Goal: Information Seeking & Learning: Compare options

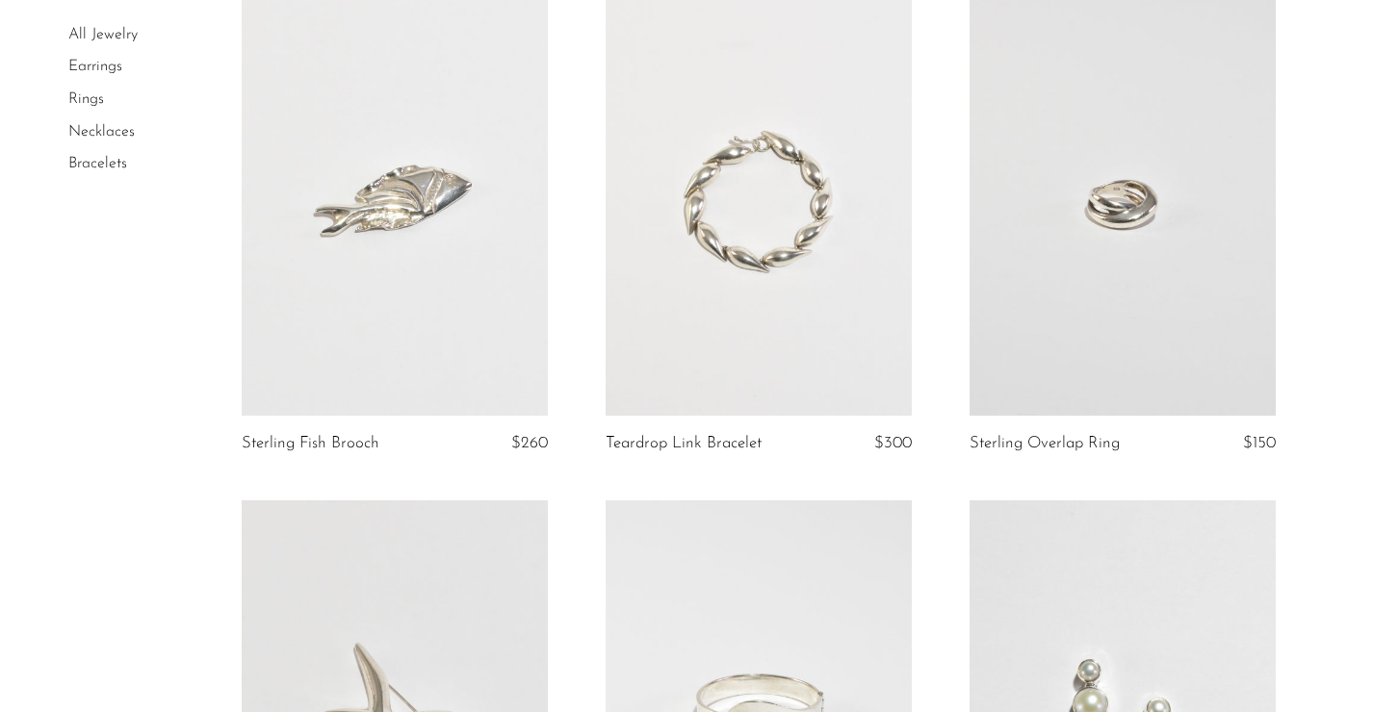
scroll to position [1749, 0]
drag, startPoint x: 768, startPoint y: 176, endPoint x: 466, endPoint y: 7, distance: 346.6
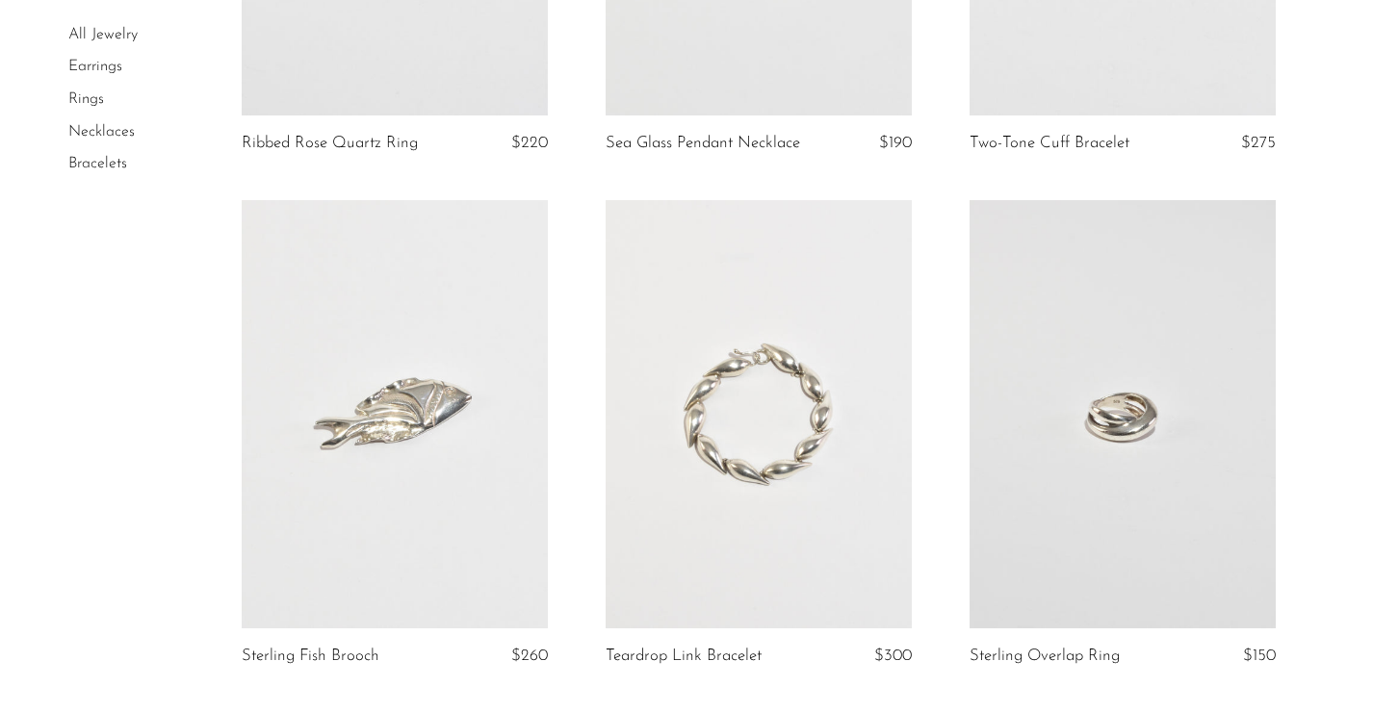
scroll to position [1526, 0]
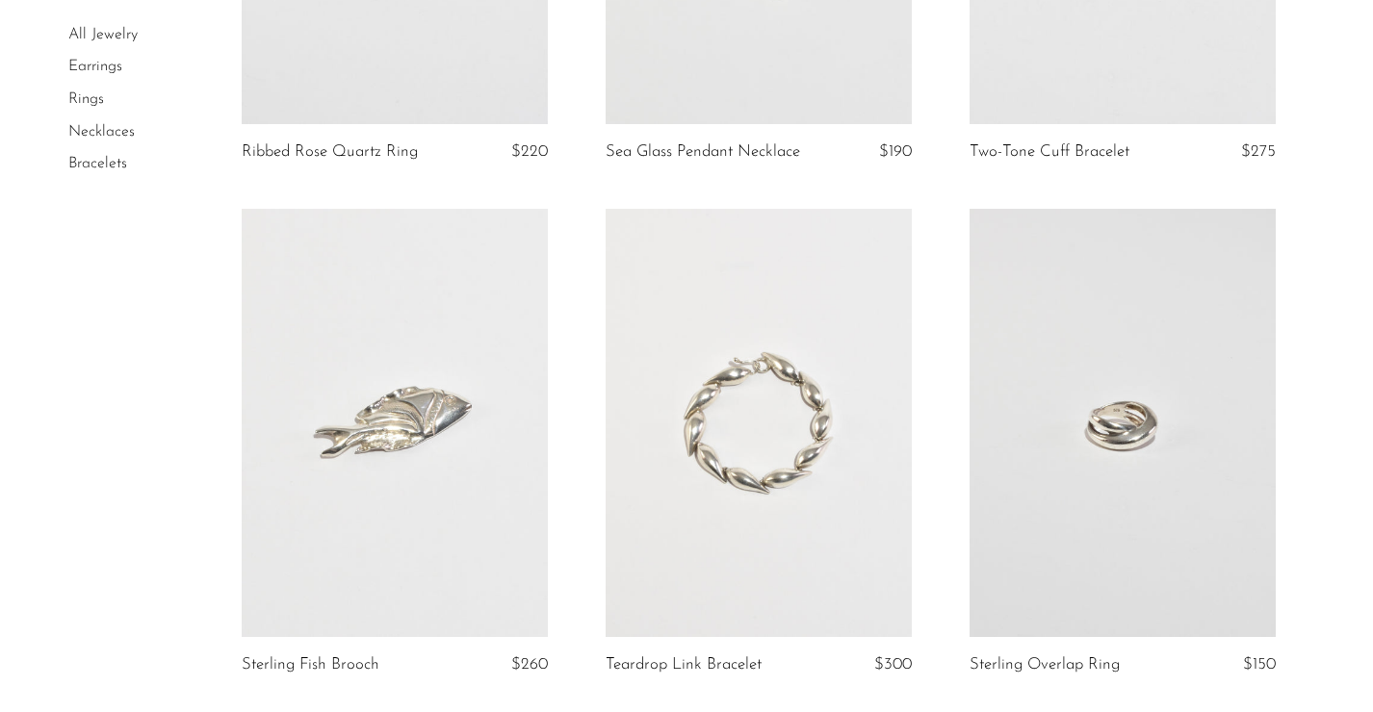
drag, startPoint x: 722, startPoint y: 125, endPoint x: 974, endPoint y: 9, distance: 277.9
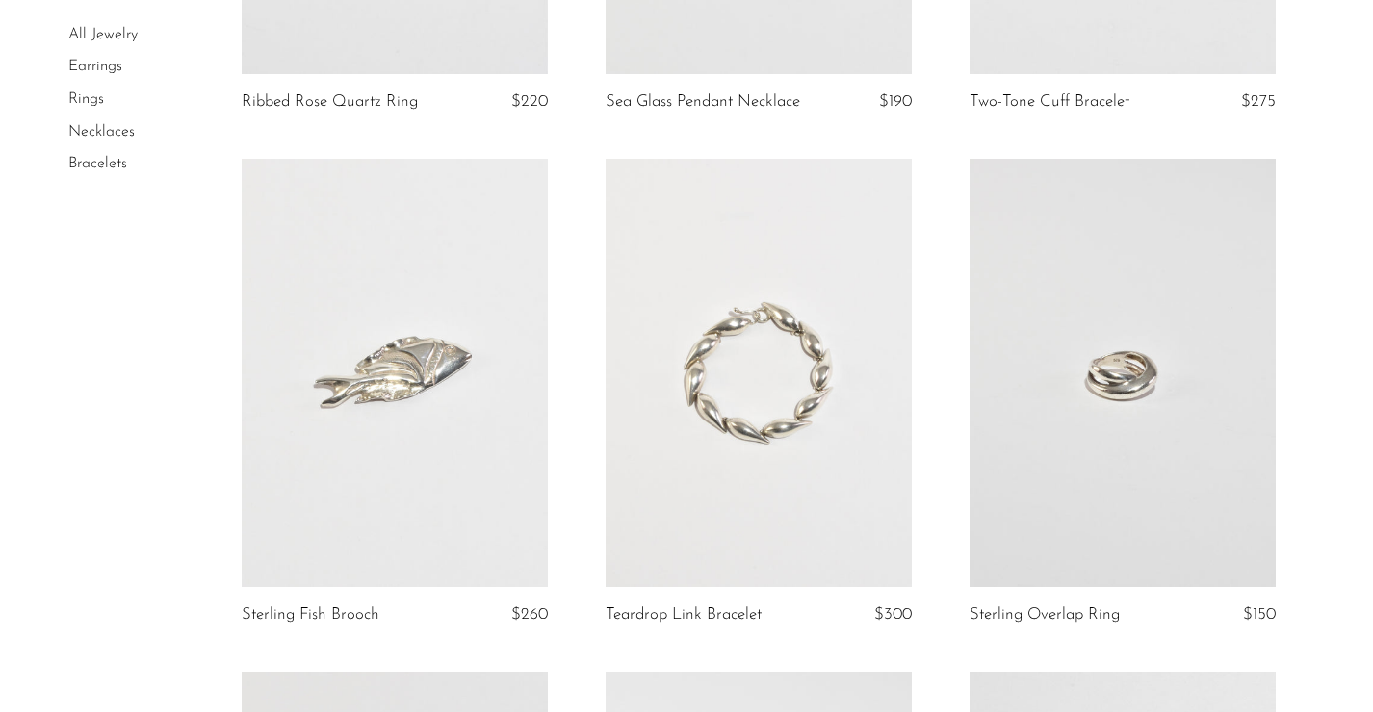
click at [402, 411] on link at bounding box center [395, 373] width 306 height 428
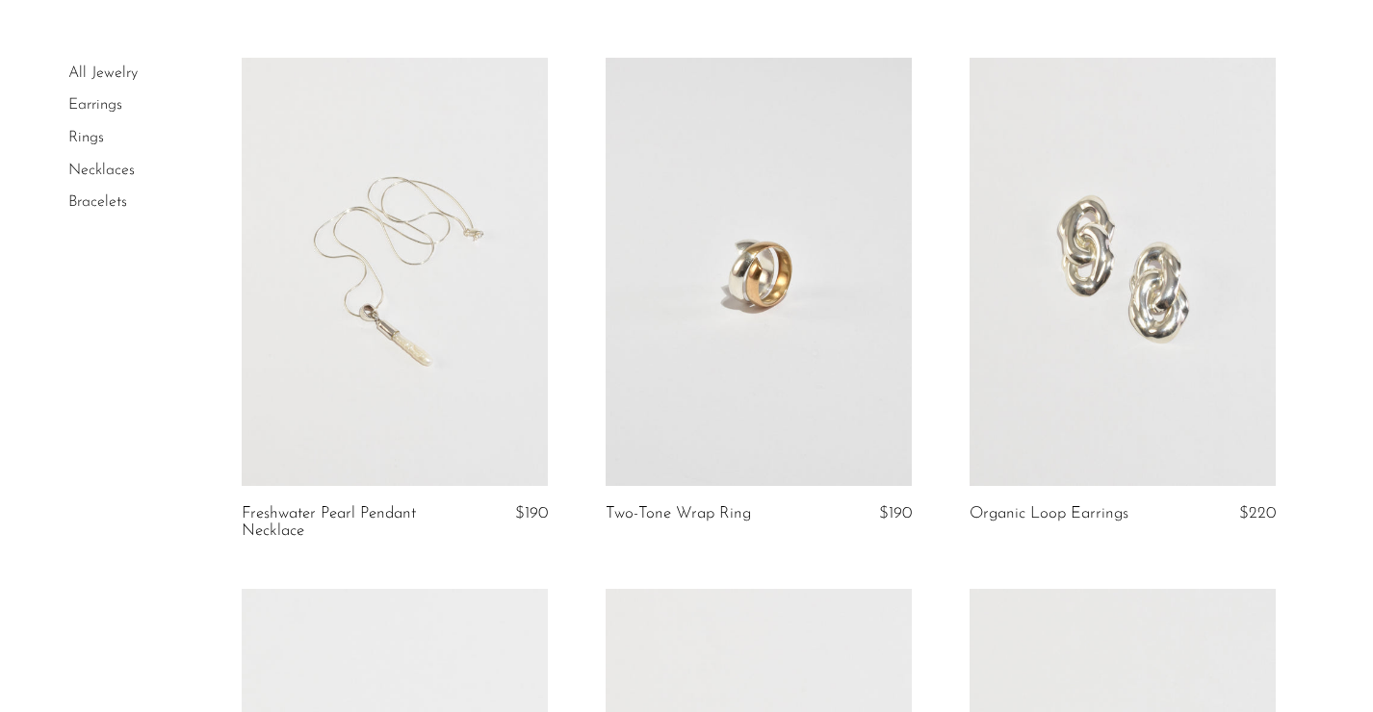
scroll to position [0, 0]
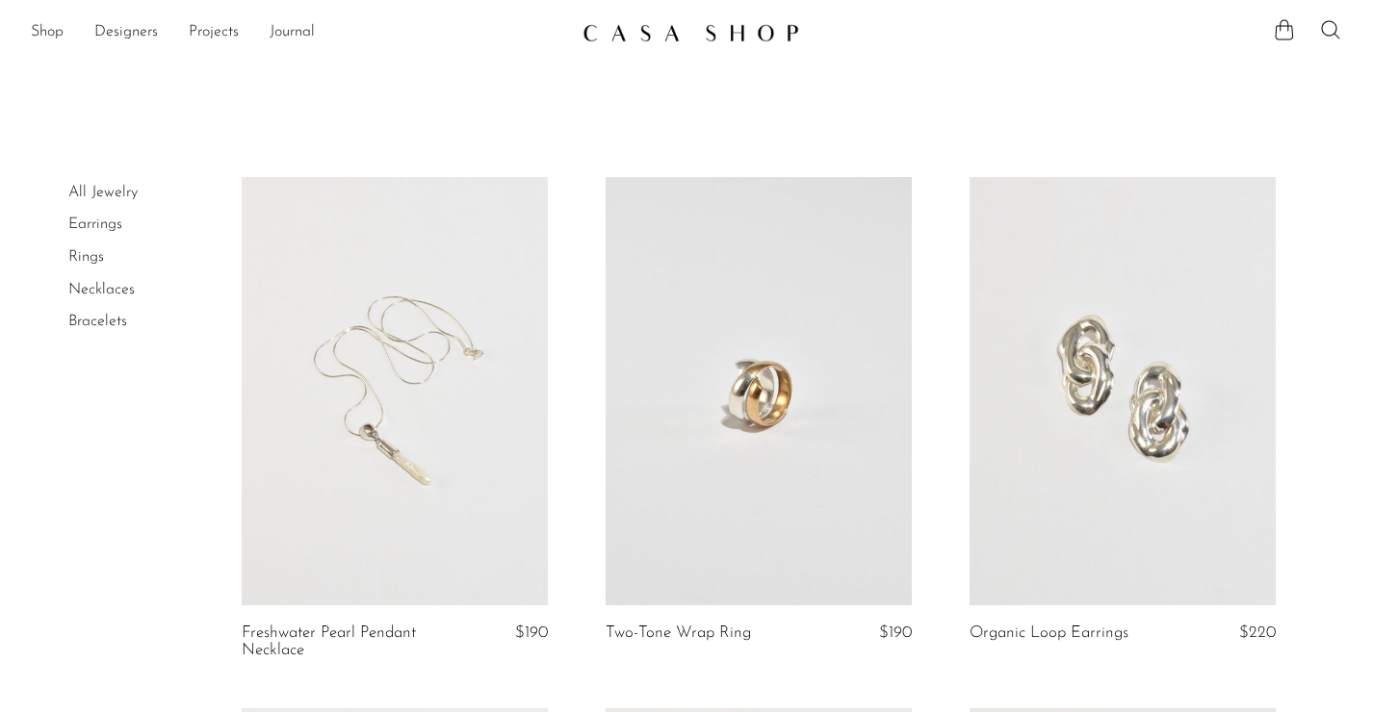
click at [431, 407] on link at bounding box center [395, 391] width 306 height 428
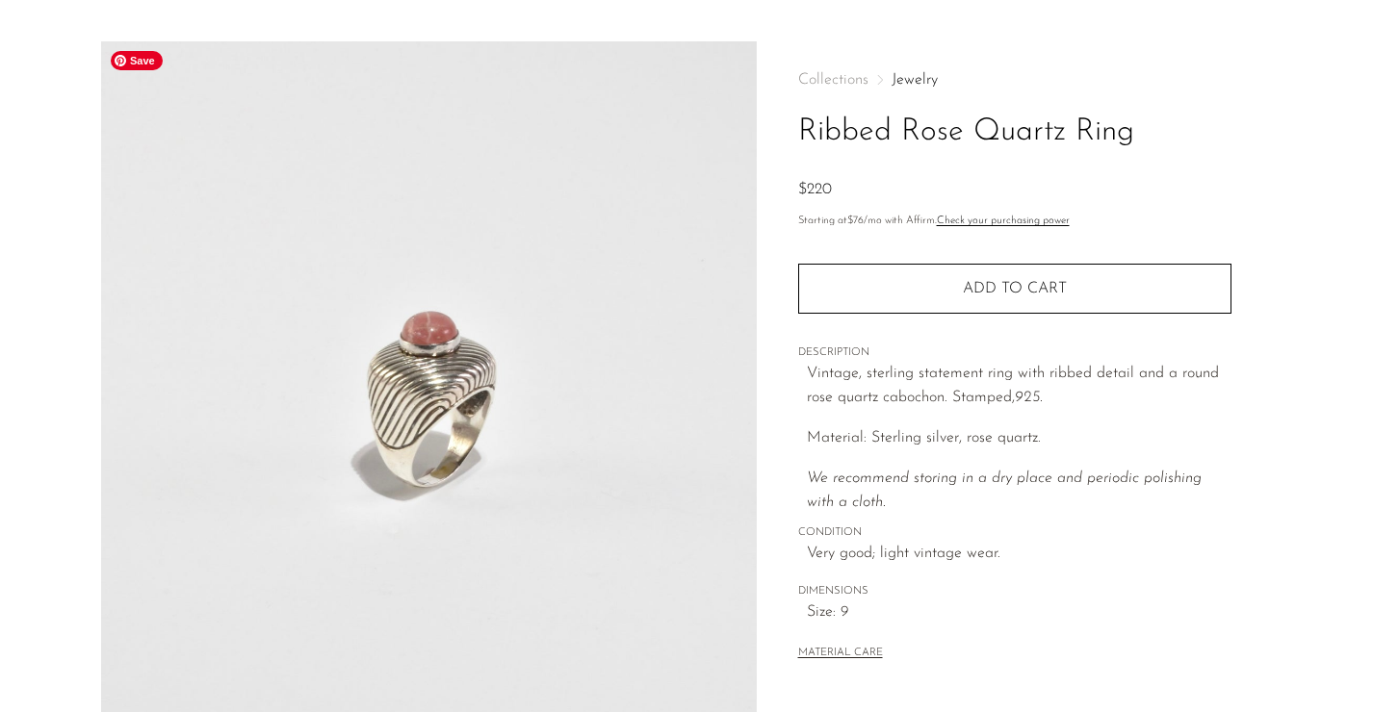
scroll to position [541, 0]
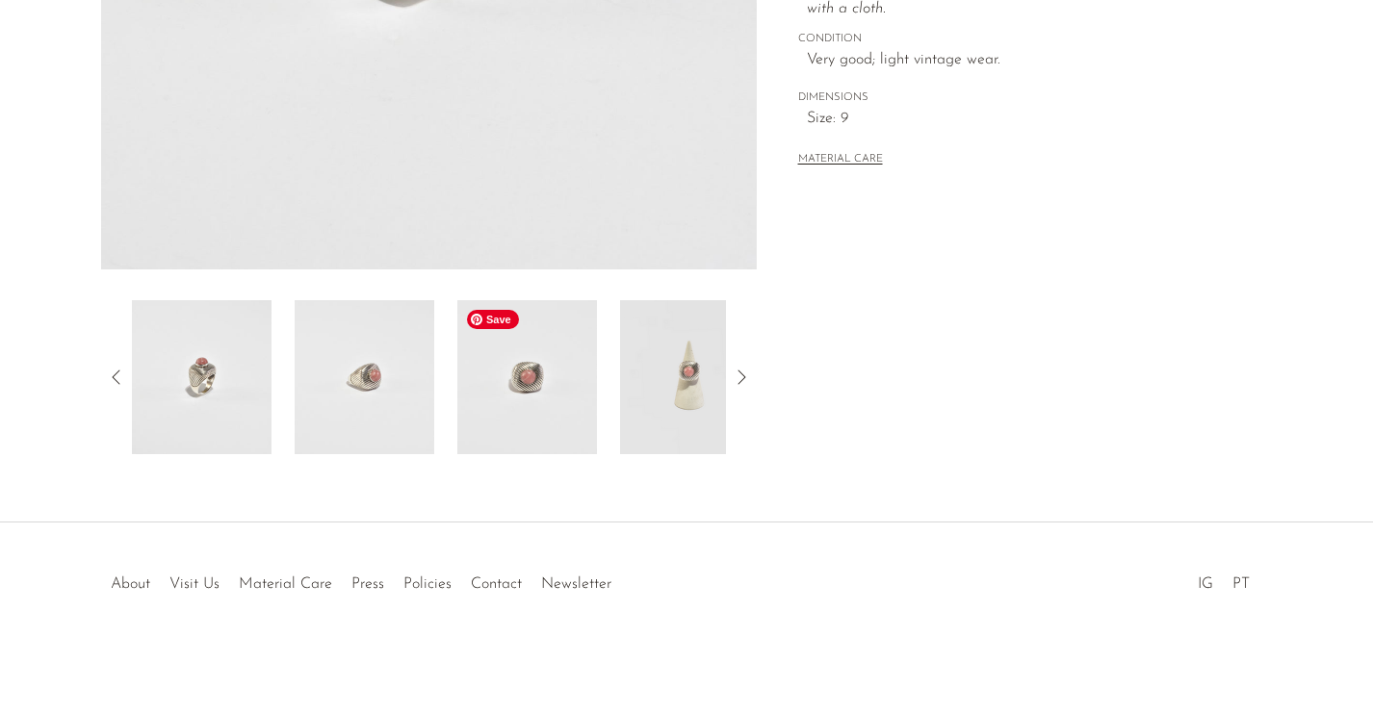
click at [549, 386] on img at bounding box center [527, 377] width 140 height 154
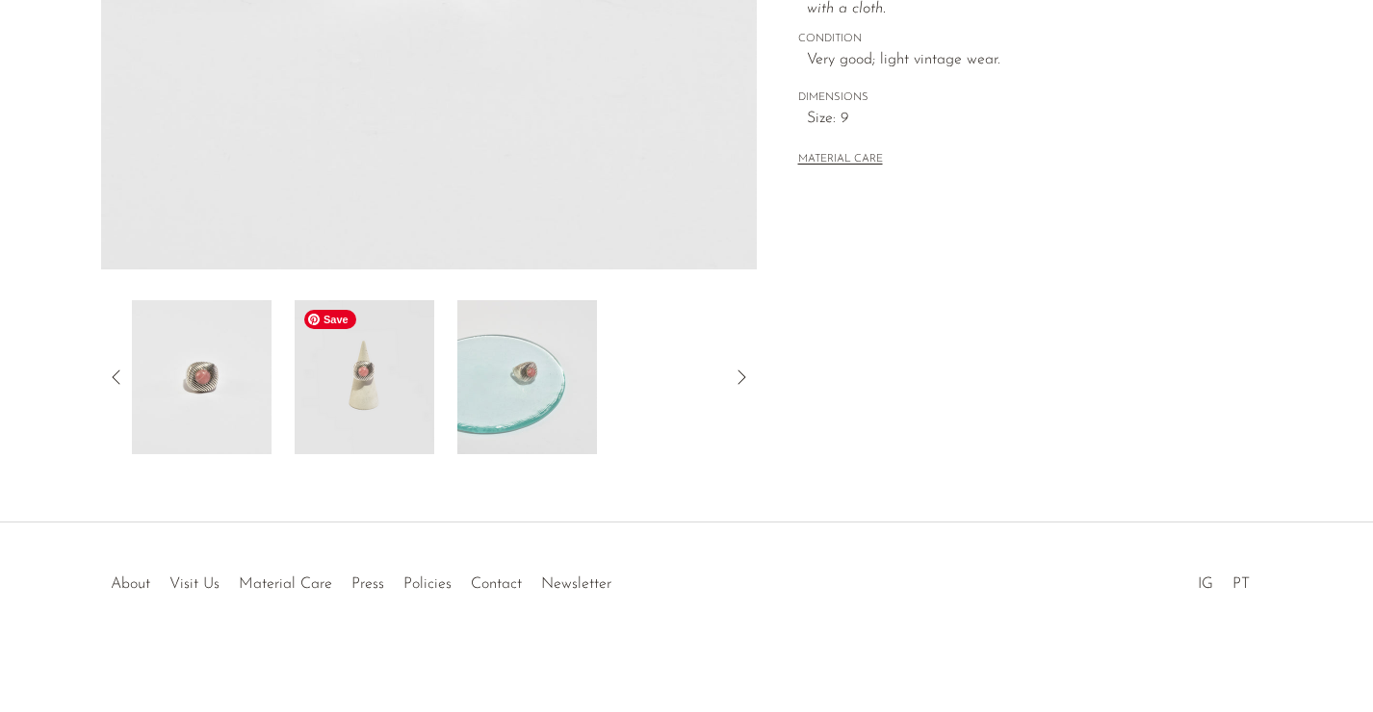
click at [403, 421] on img at bounding box center [365, 377] width 140 height 154
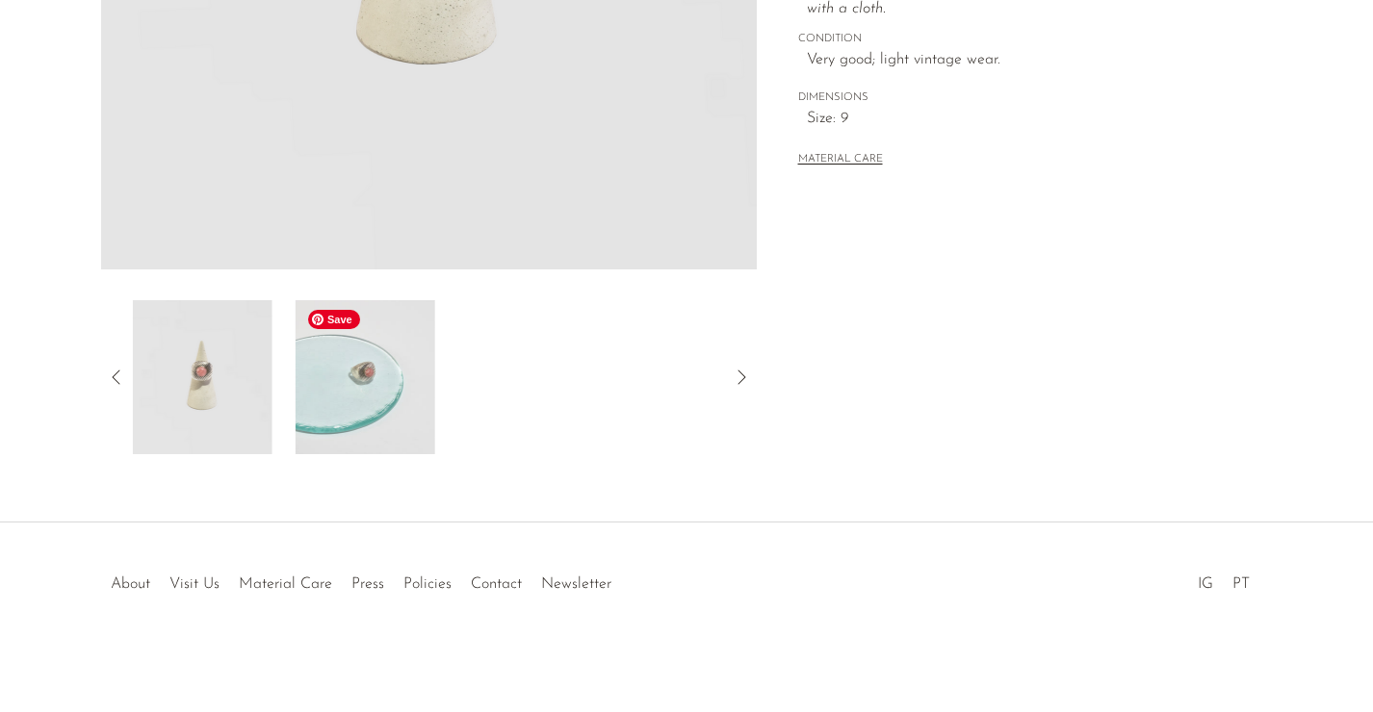
click at [409, 417] on img at bounding box center [366, 377] width 140 height 154
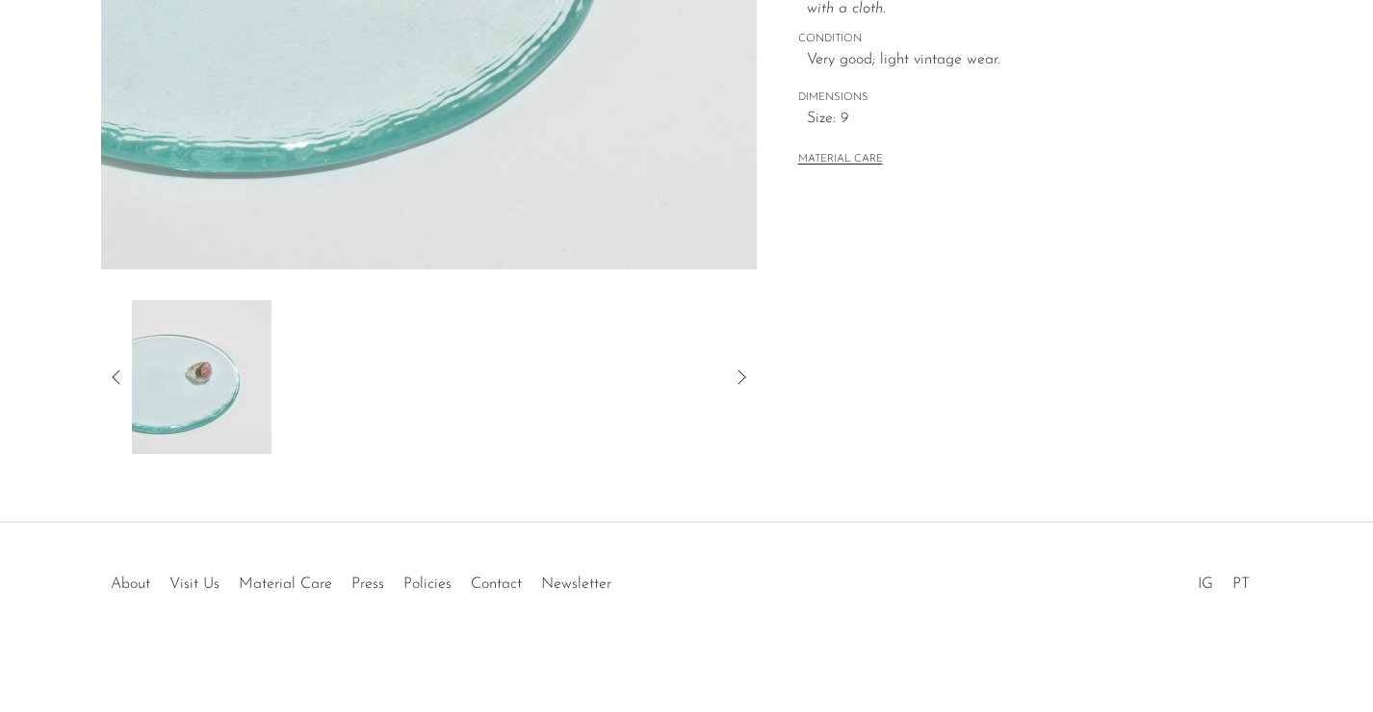
click at [126, 379] on icon at bounding box center [116, 377] width 23 height 23
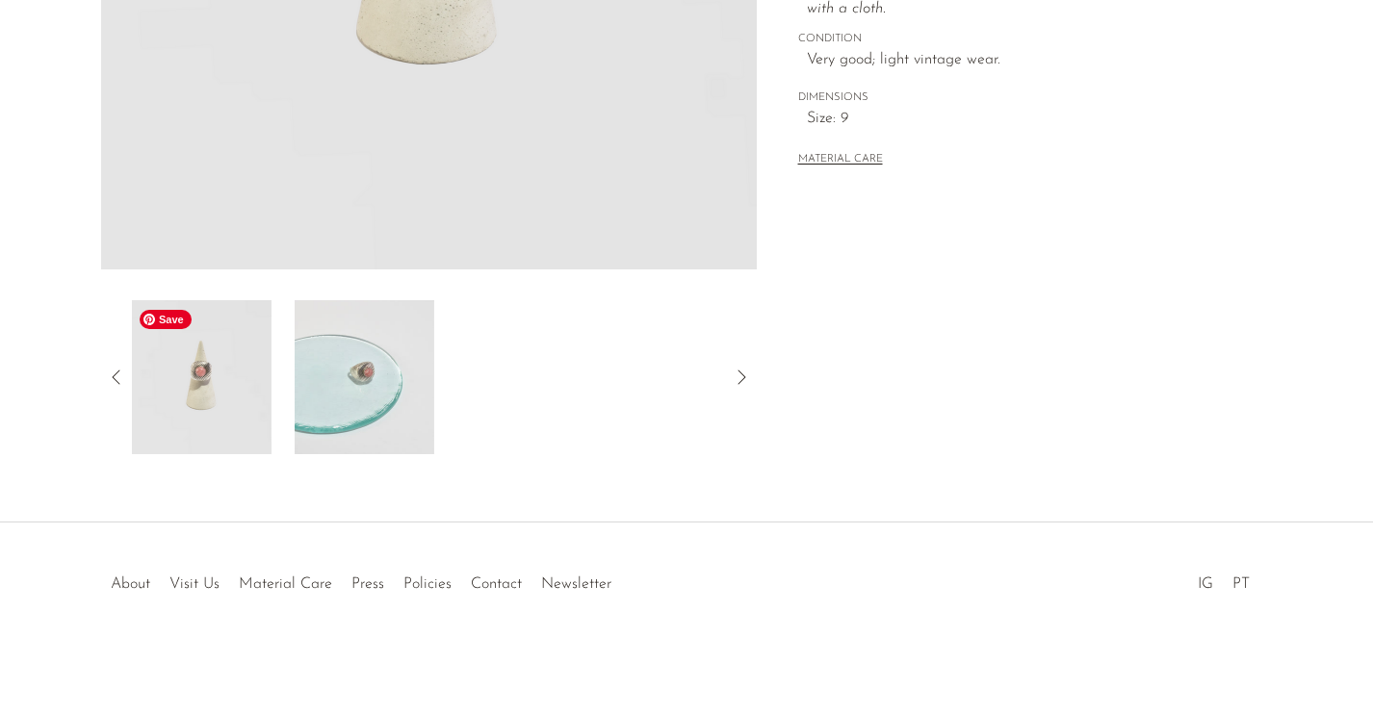
click at [190, 385] on img at bounding box center [202, 377] width 140 height 154
click at [118, 388] on icon at bounding box center [116, 377] width 23 height 23
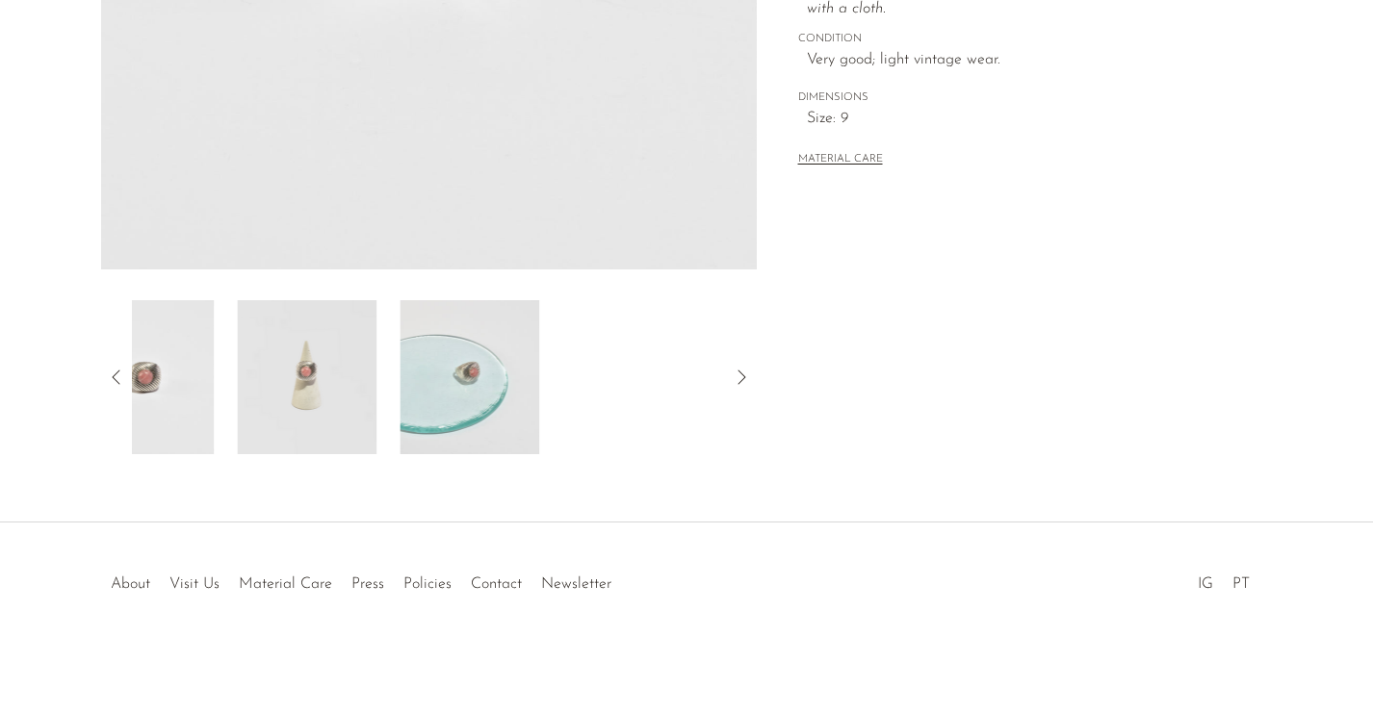
click at [118, 388] on icon at bounding box center [116, 377] width 23 height 23
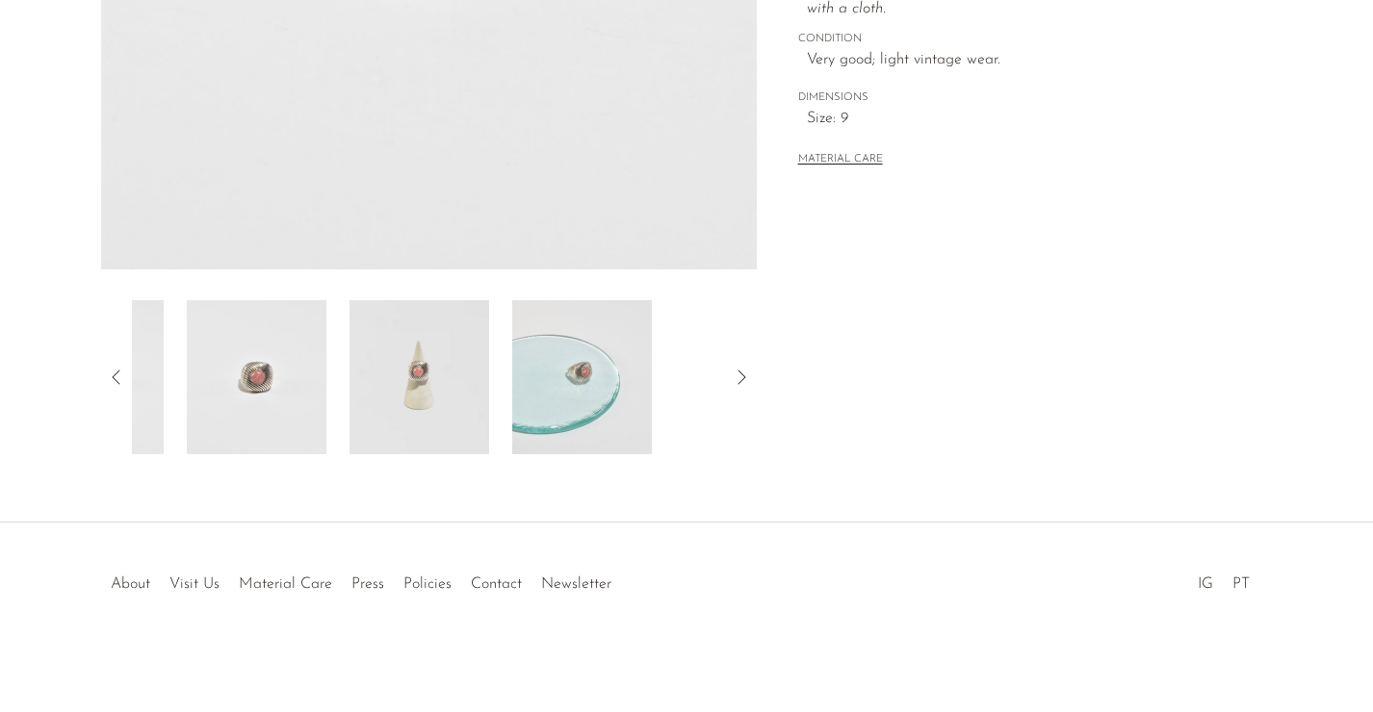
click at [118, 388] on icon at bounding box center [116, 377] width 23 height 23
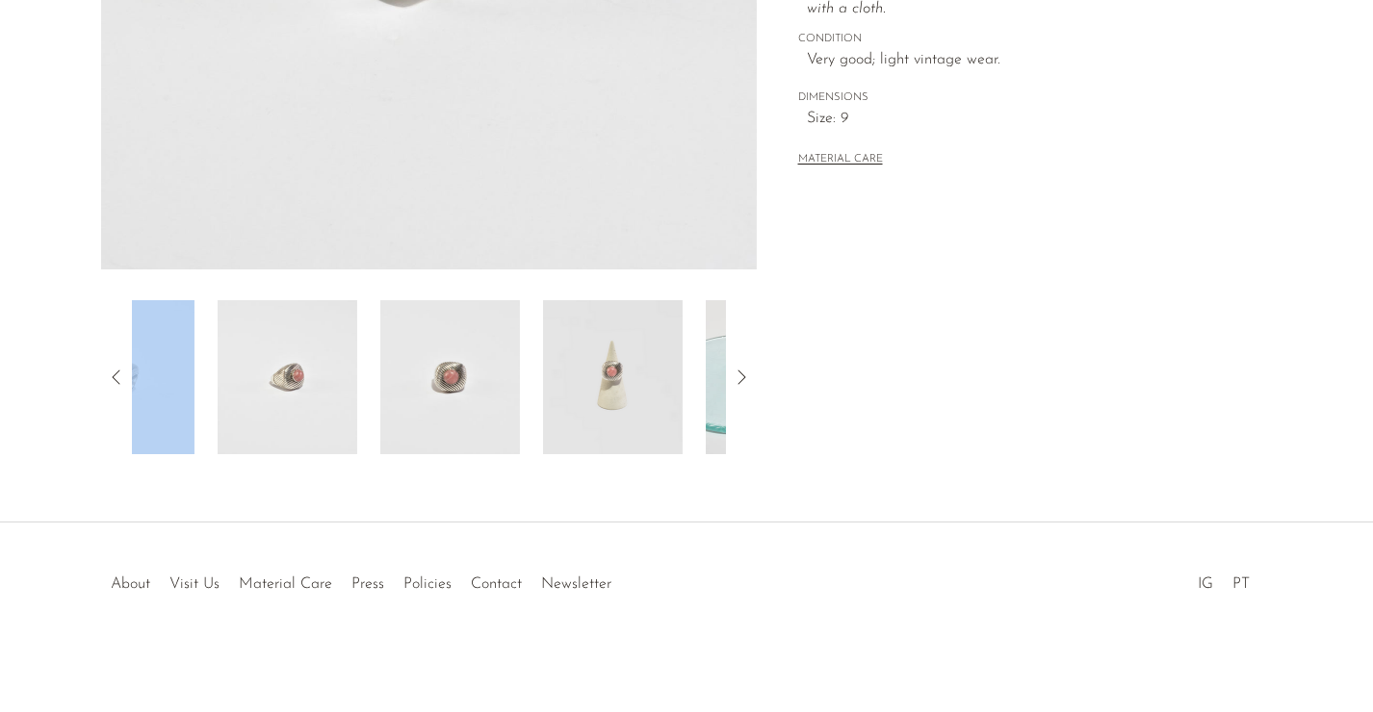
click at [118, 388] on icon at bounding box center [116, 377] width 23 height 23
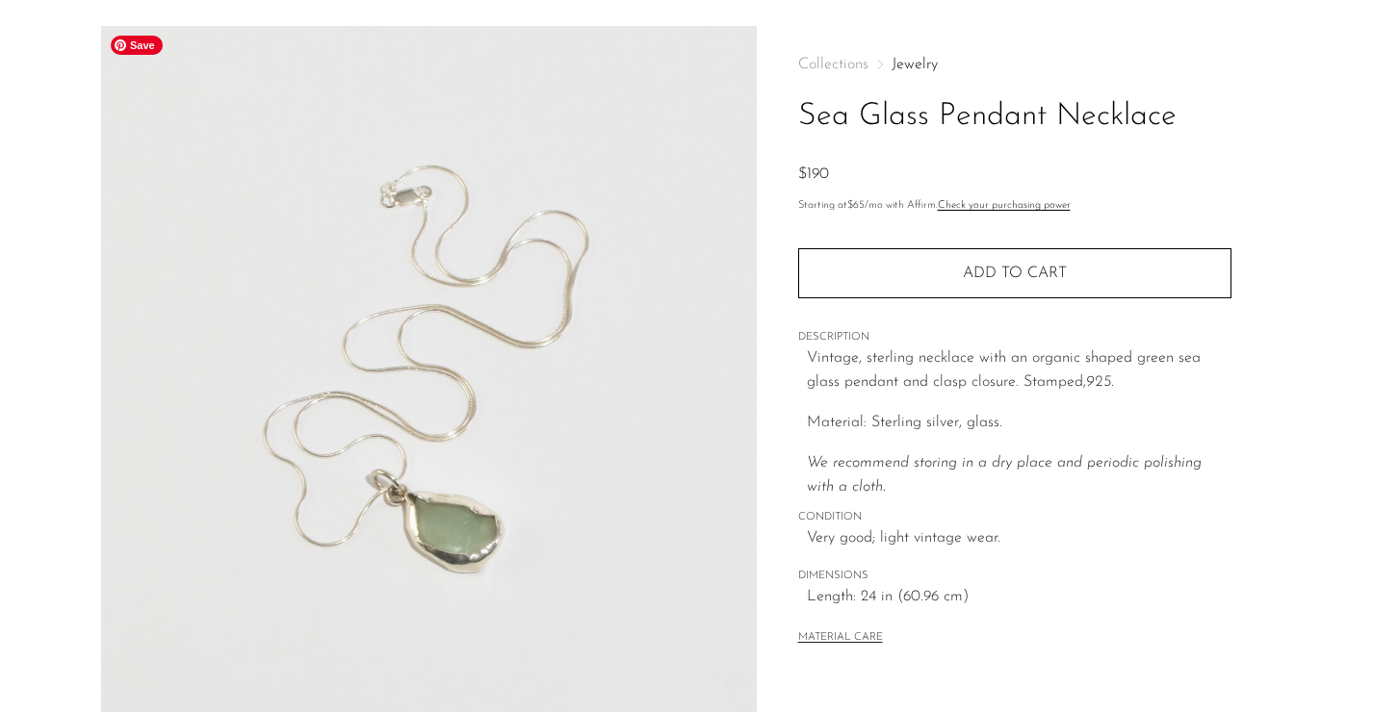
scroll to position [61, 0]
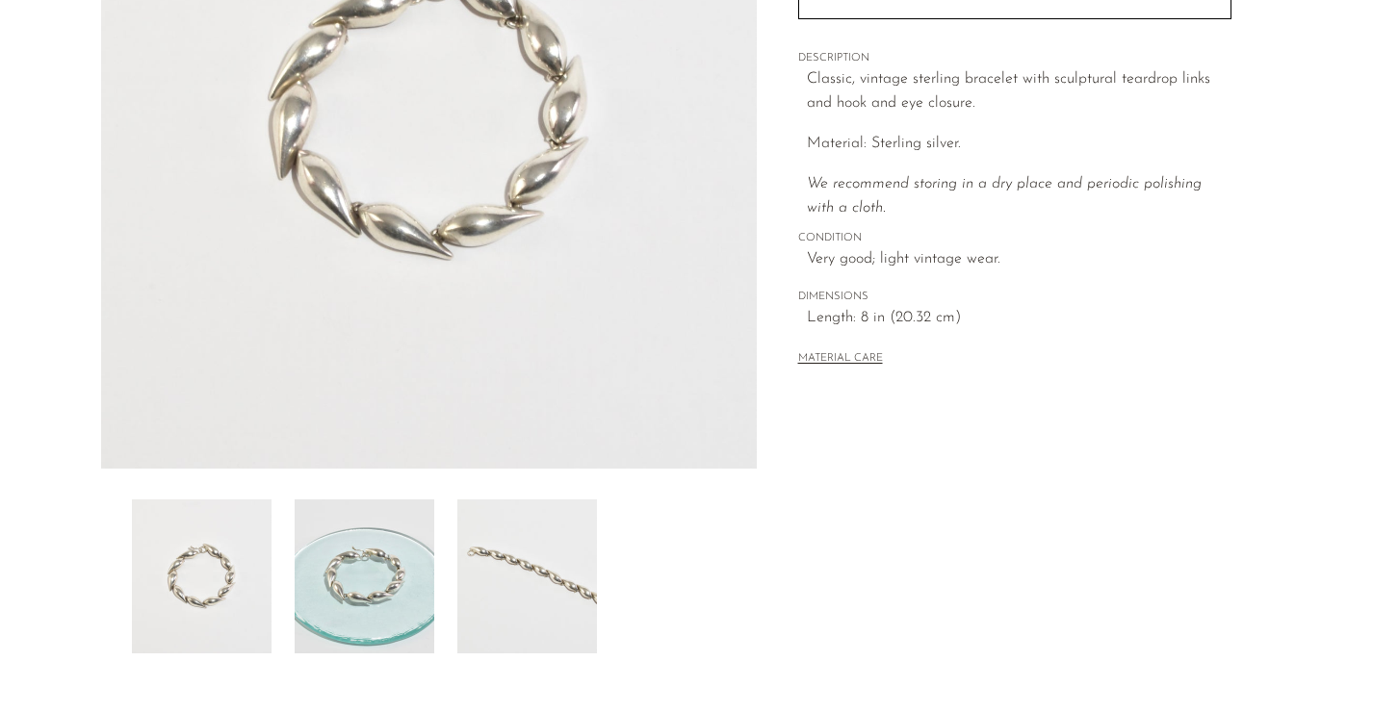
scroll to position [349, 0]
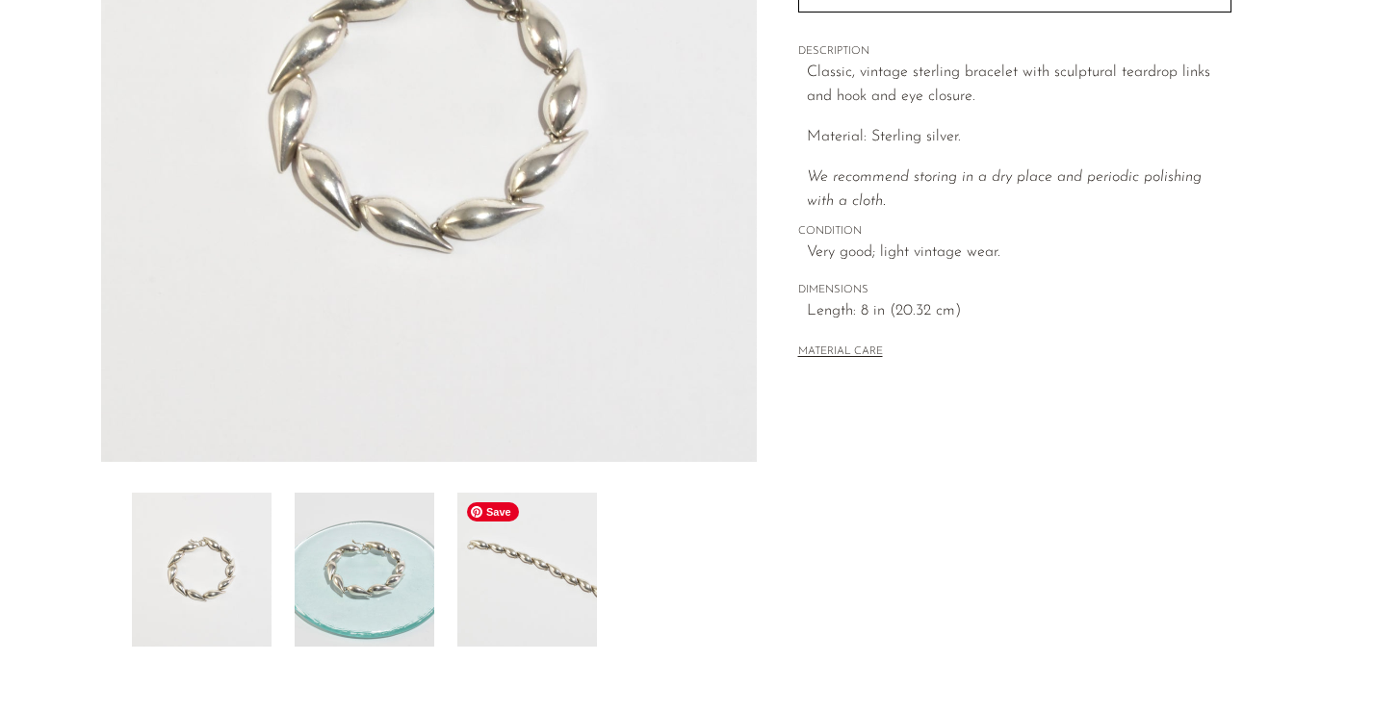
click at [516, 594] on img at bounding box center [527, 570] width 140 height 154
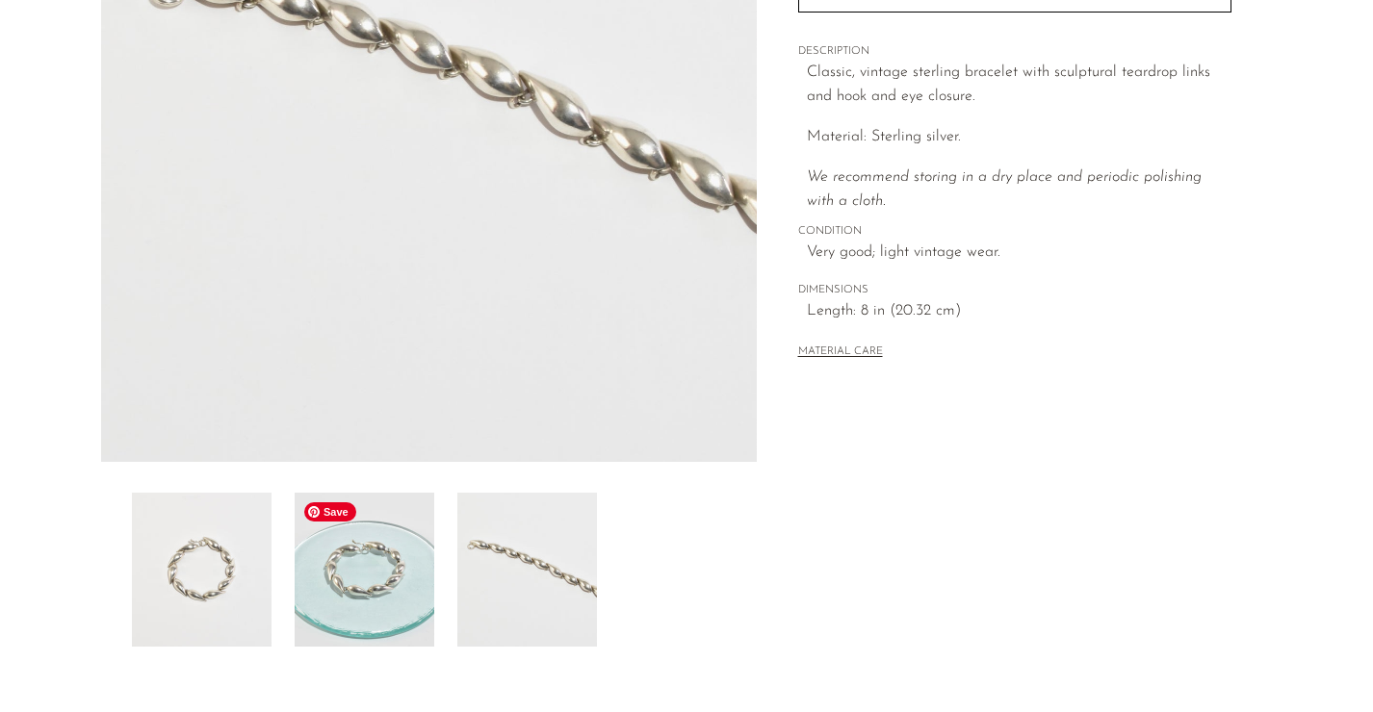
click at [396, 602] on img at bounding box center [365, 570] width 140 height 154
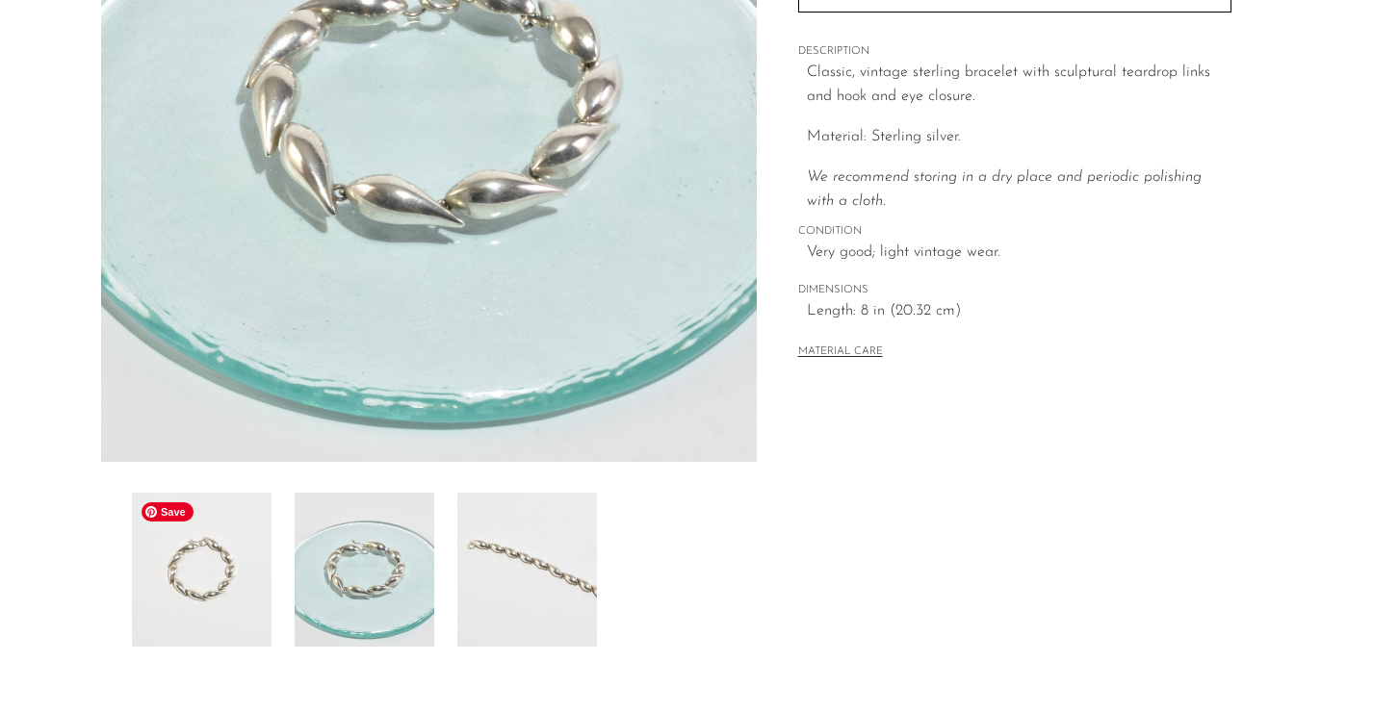
click at [224, 597] on img at bounding box center [202, 570] width 140 height 154
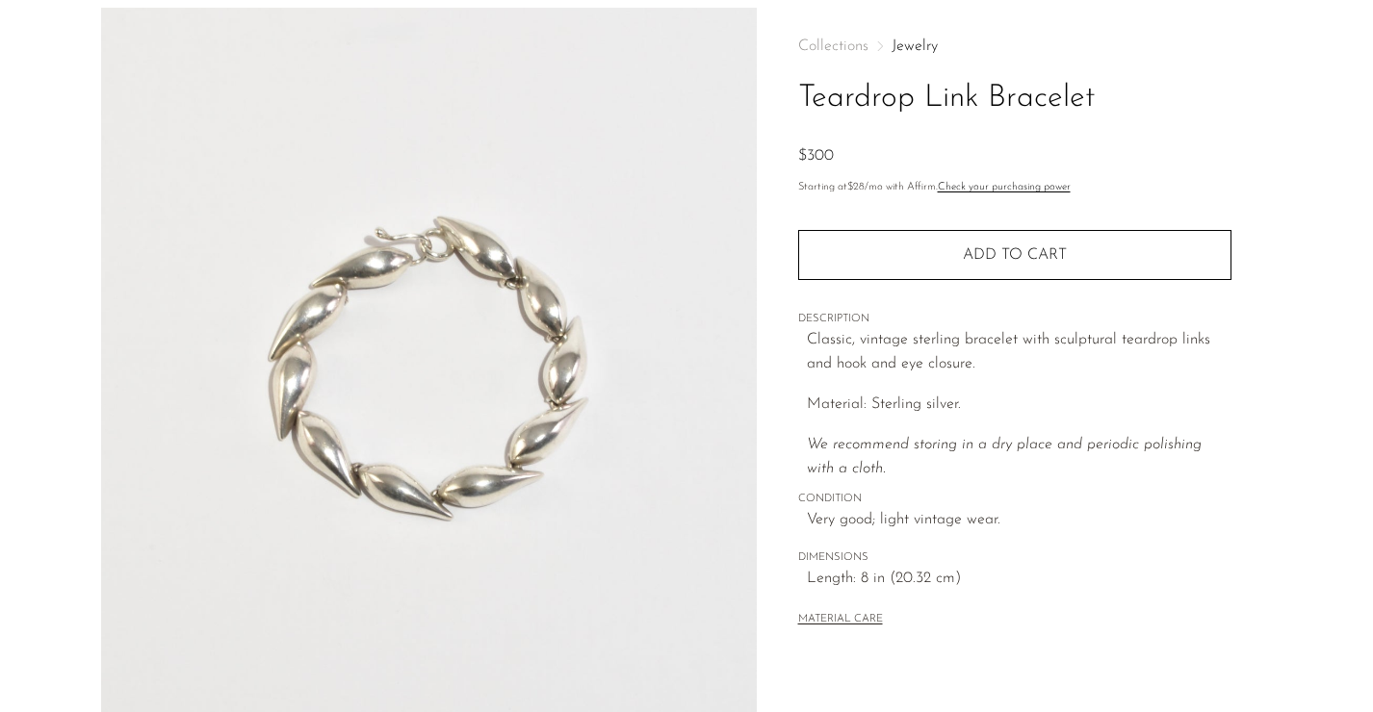
scroll to position [0, 0]
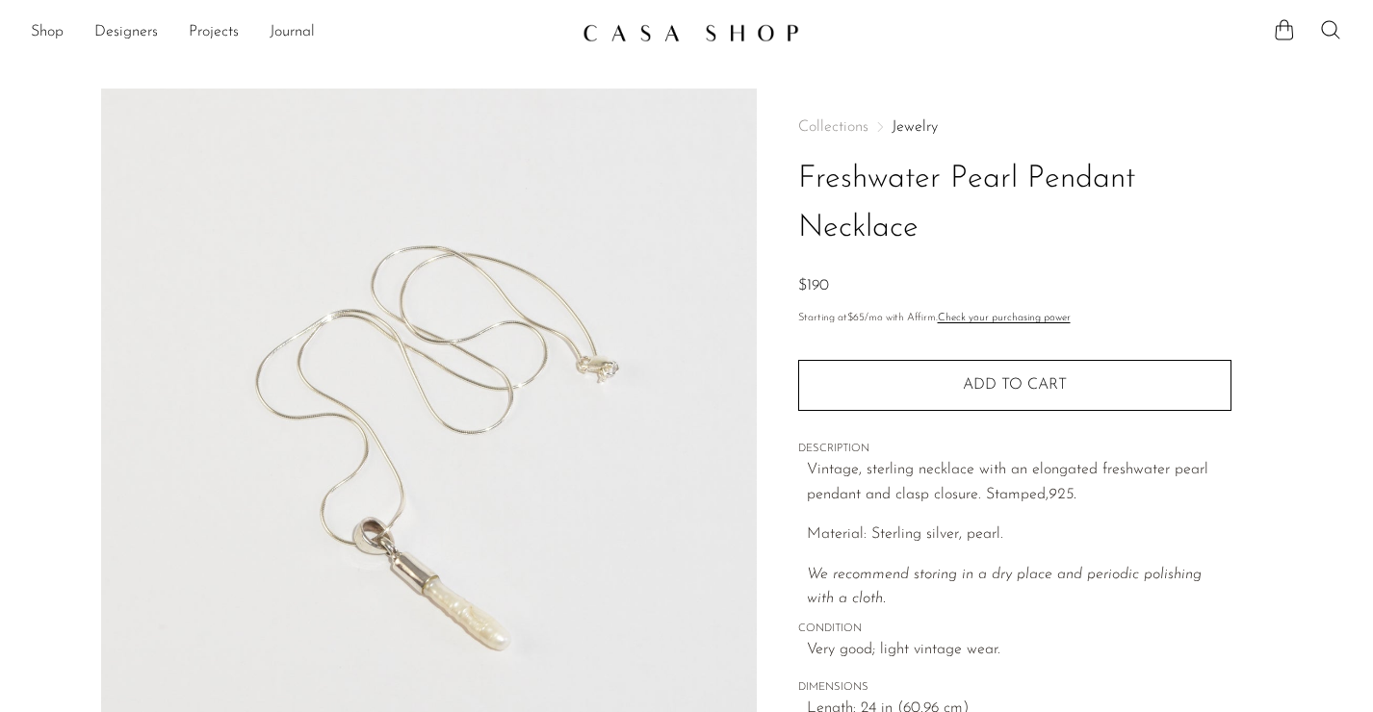
click at [671, 25] on img at bounding box center [690, 32] width 217 height 19
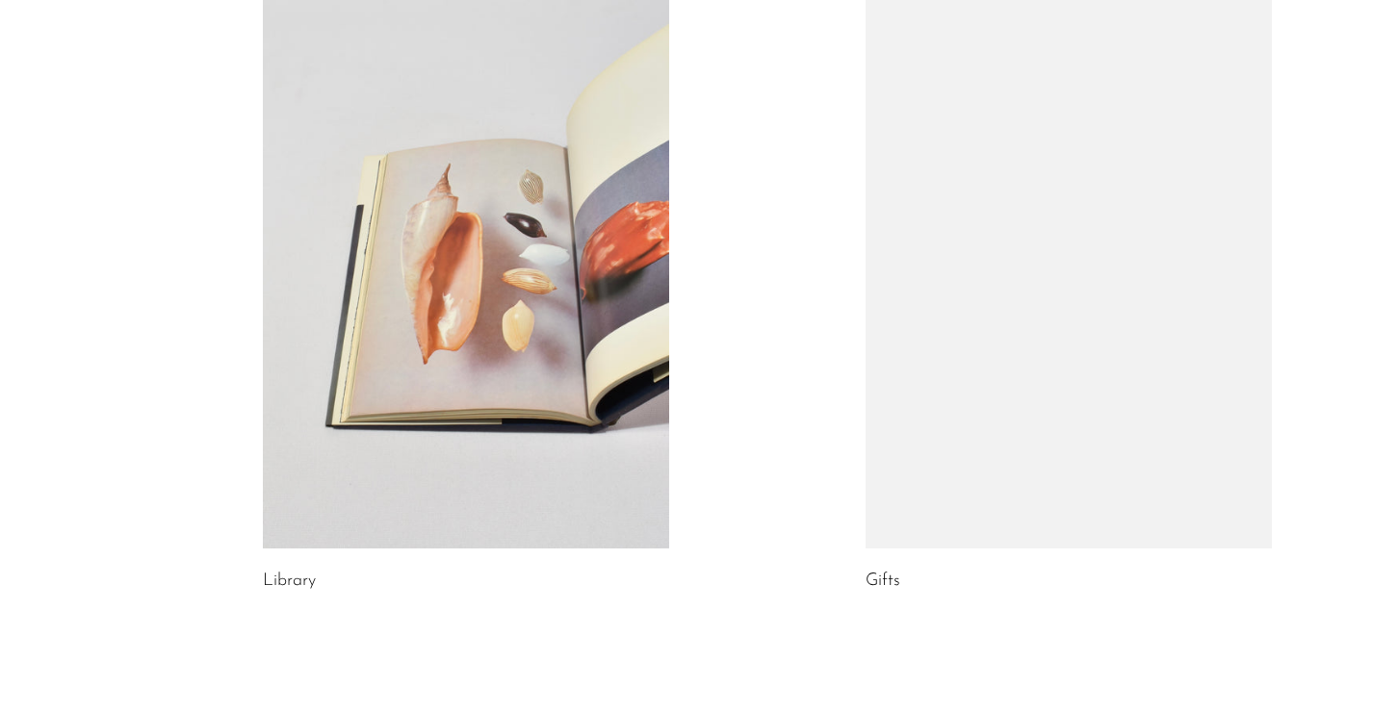
scroll to position [952, 0]
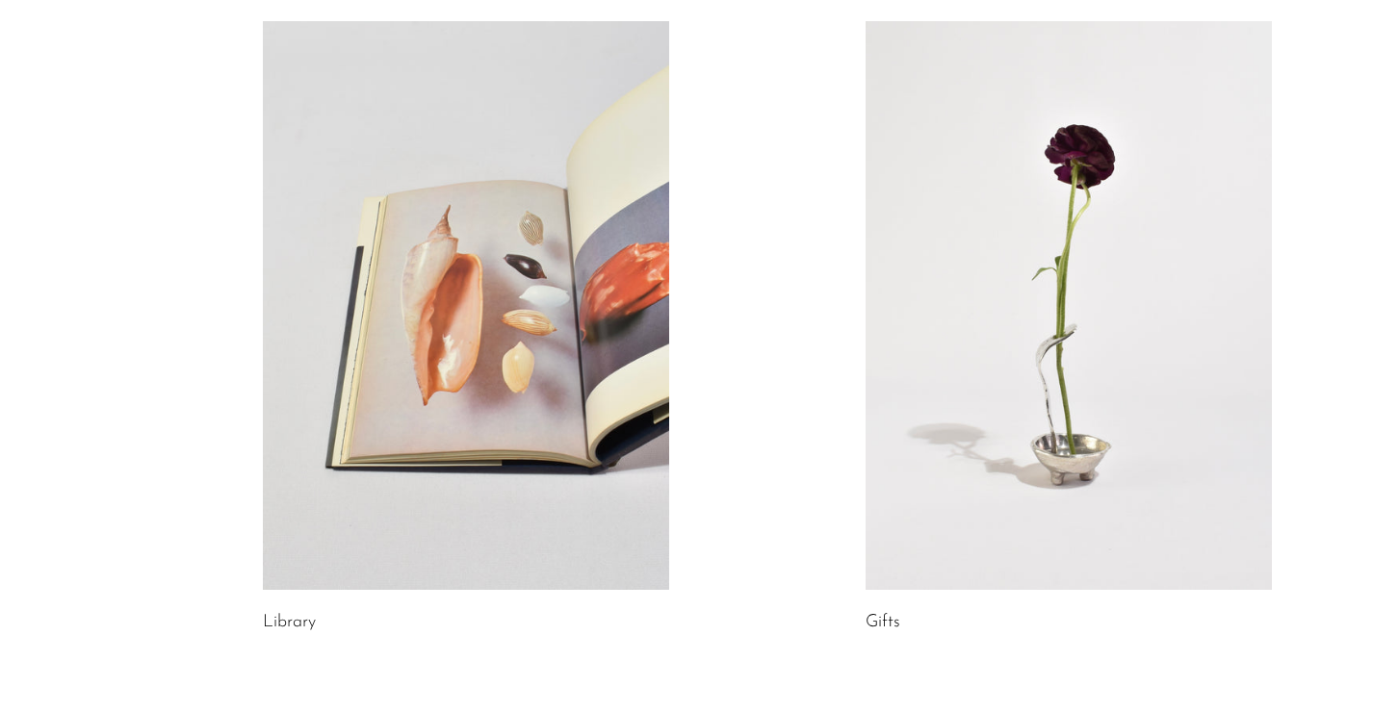
click at [958, 252] on link at bounding box center [1069, 305] width 406 height 569
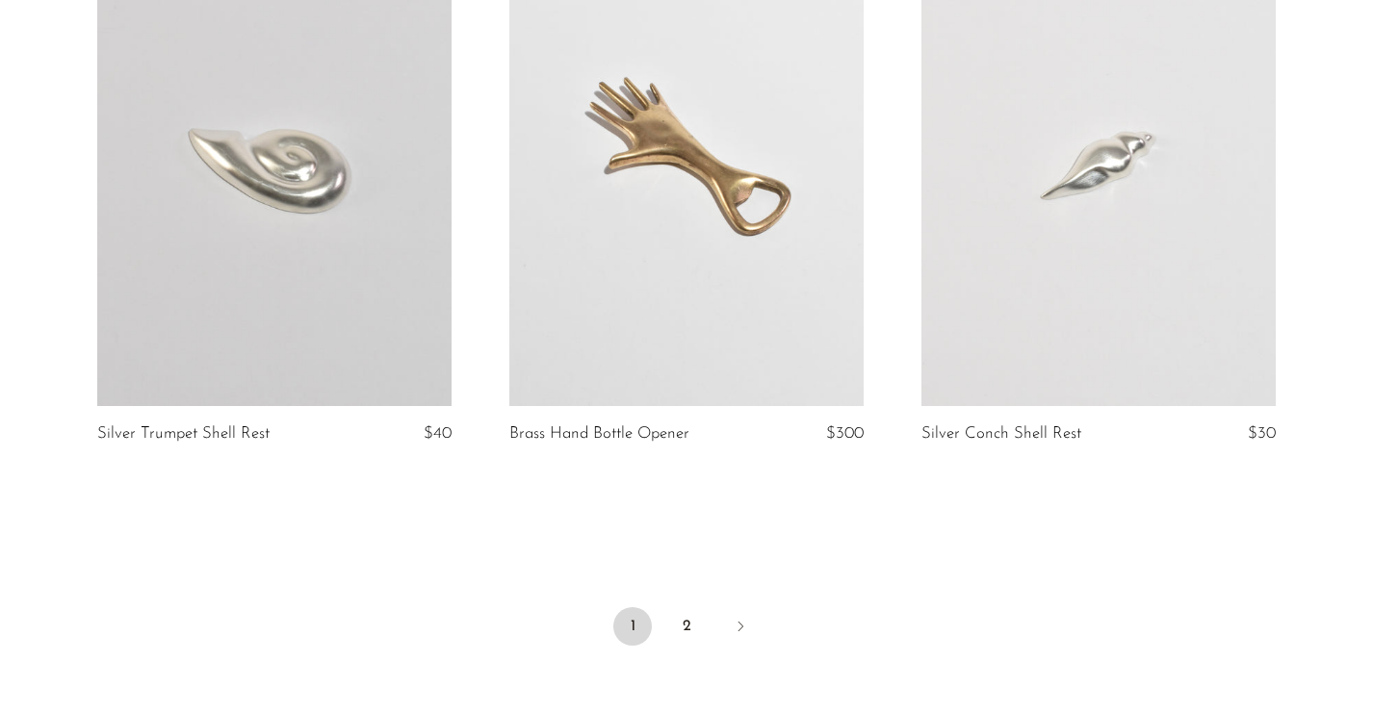
scroll to position [6707, 0]
click at [681, 609] on link "2" at bounding box center [686, 628] width 39 height 39
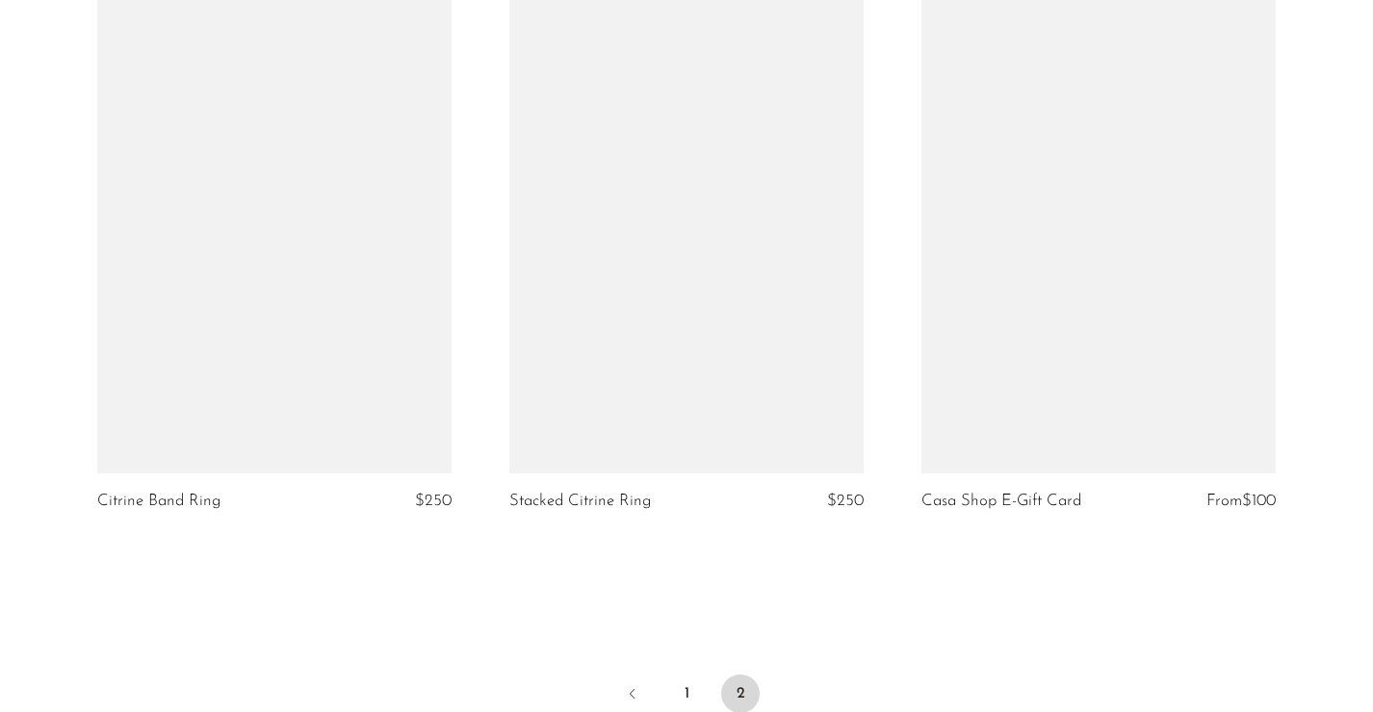
scroll to position [4868, 0]
